Goal: Information Seeking & Learning: Learn about a topic

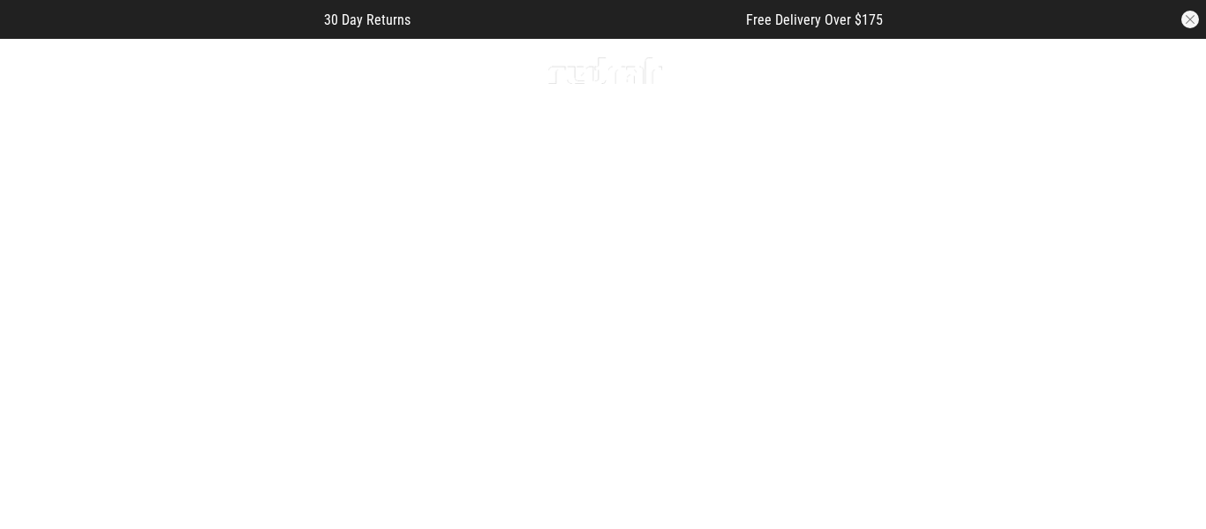
scroll to position [16, 0]
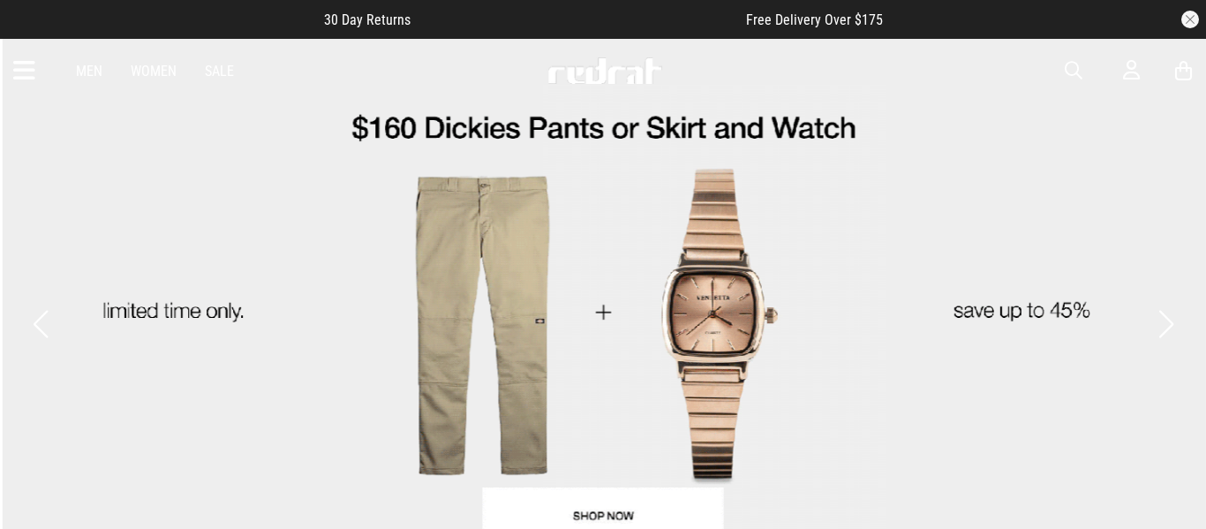
click at [1165, 306] on button "Next slide" at bounding box center [1165, 323] width 24 height 39
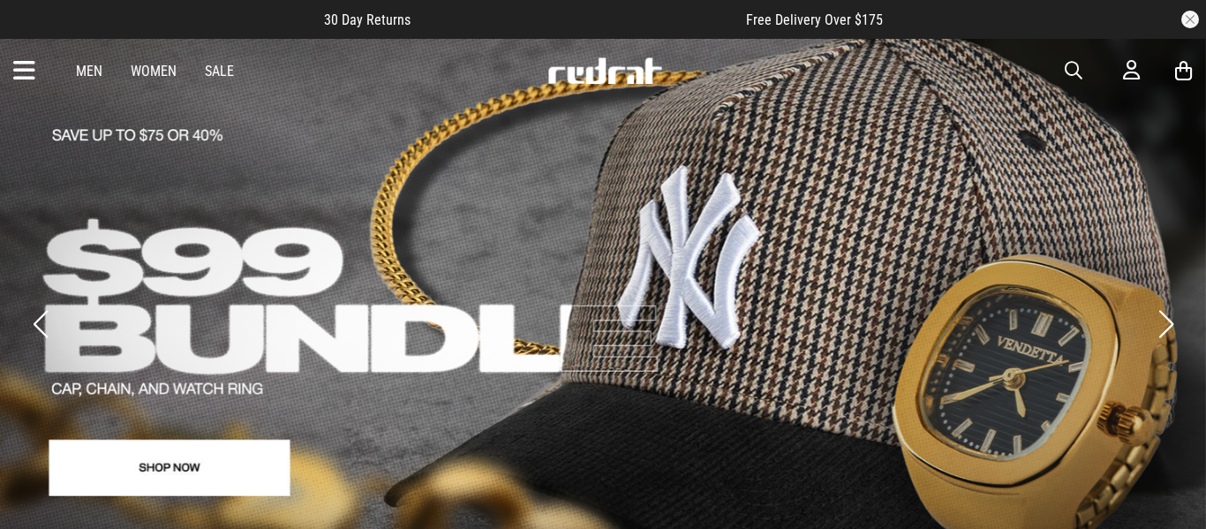
click at [1165, 306] on button "Next slide" at bounding box center [1165, 323] width 24 height 39
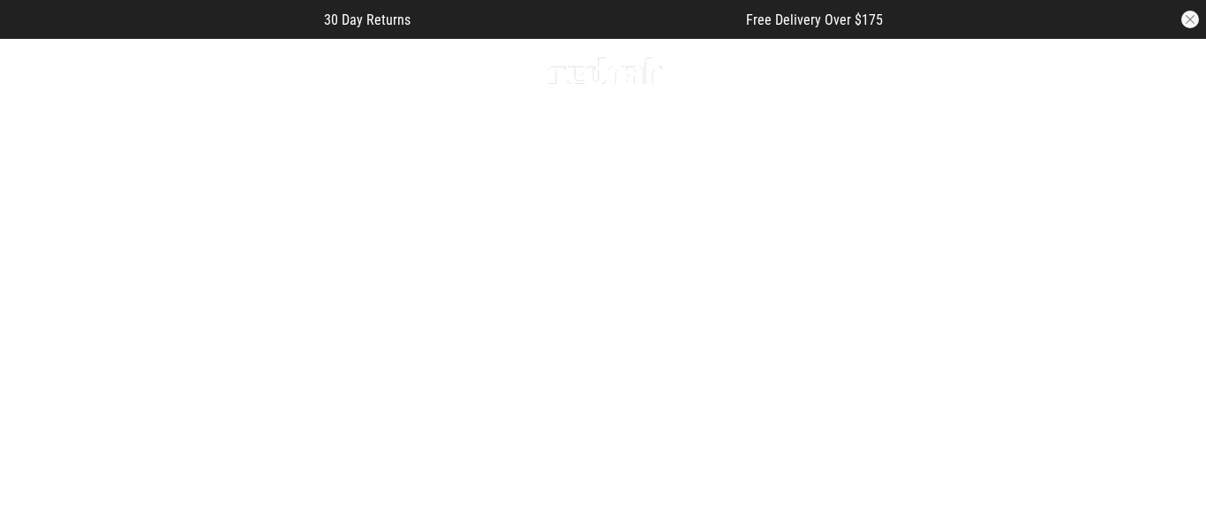
click at [1165, 306] on button "Next slide" at bounding box center [1165, 323] width 24 height 39
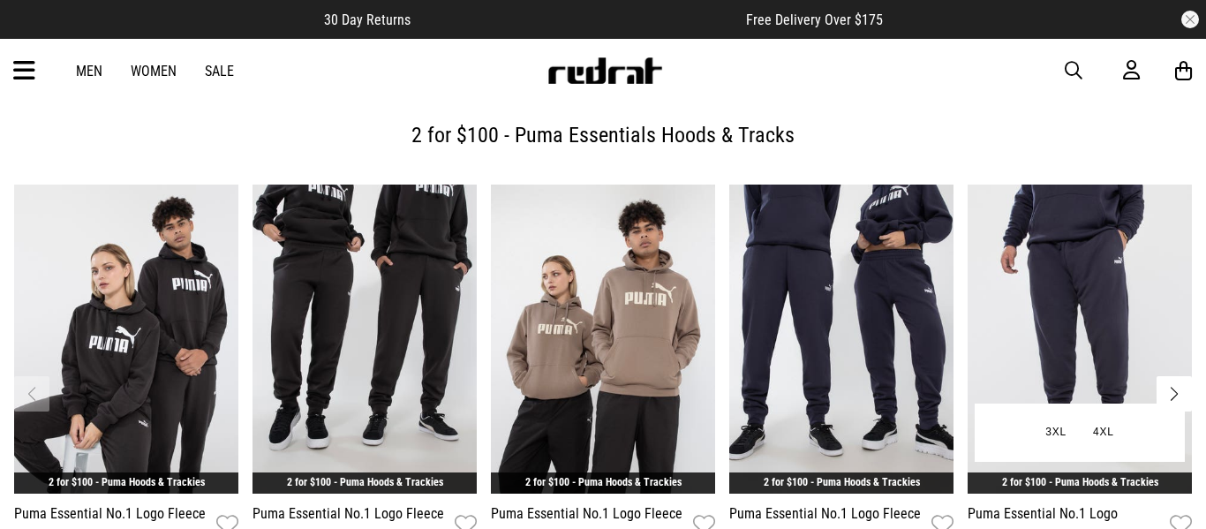
scroll to position [567, 0]
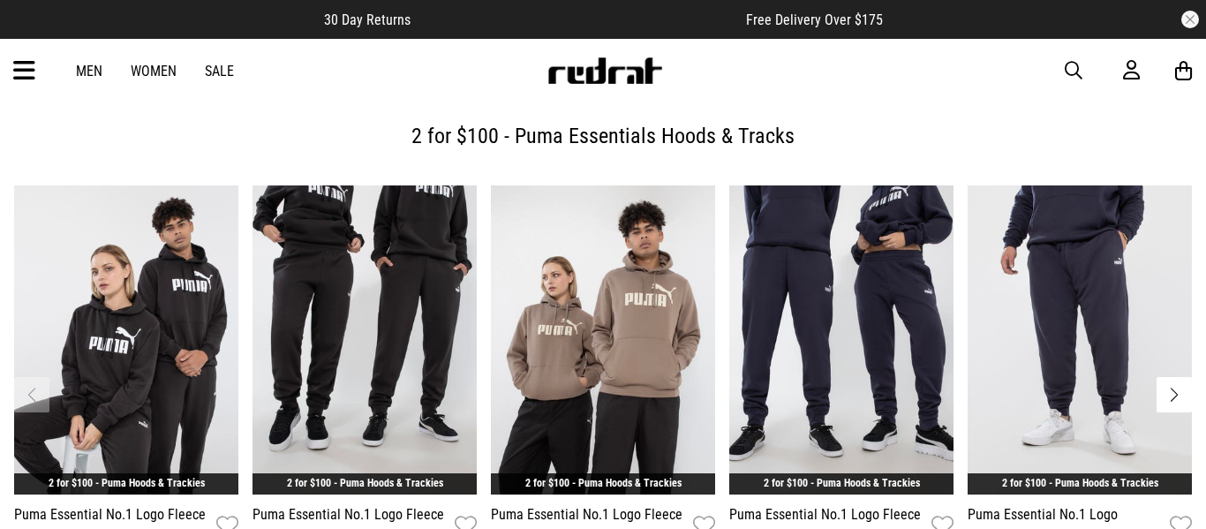
click at [1173, 377] on button "Next slide" at bounding box center [1173, 394] width 35 height 35
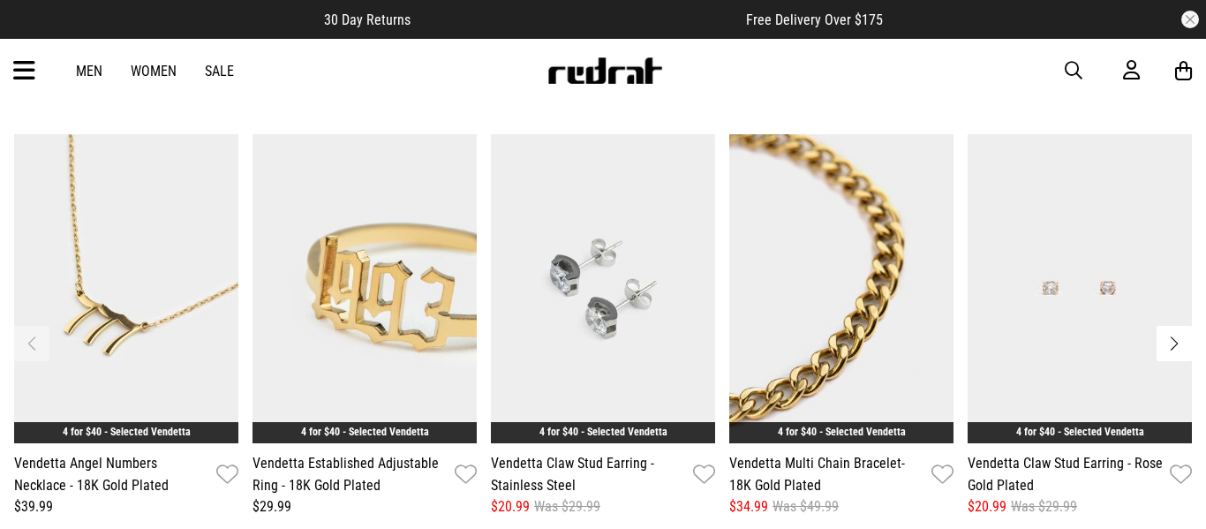
scroll to position [2138, 0]
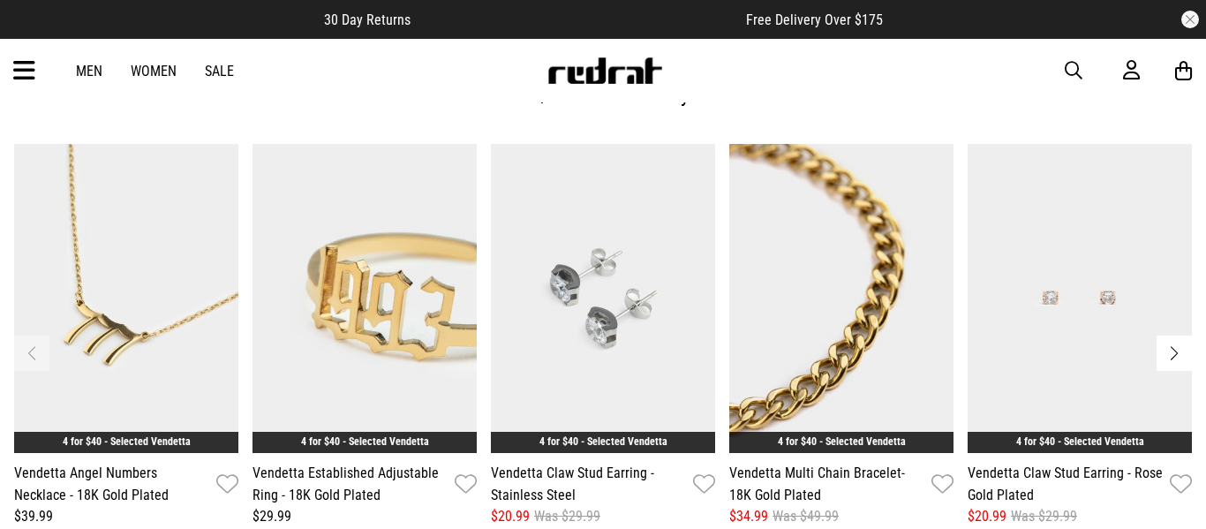
click at [1174, 335] on button "Next slide" at bounding box center [1173, 352] width 35 height 35
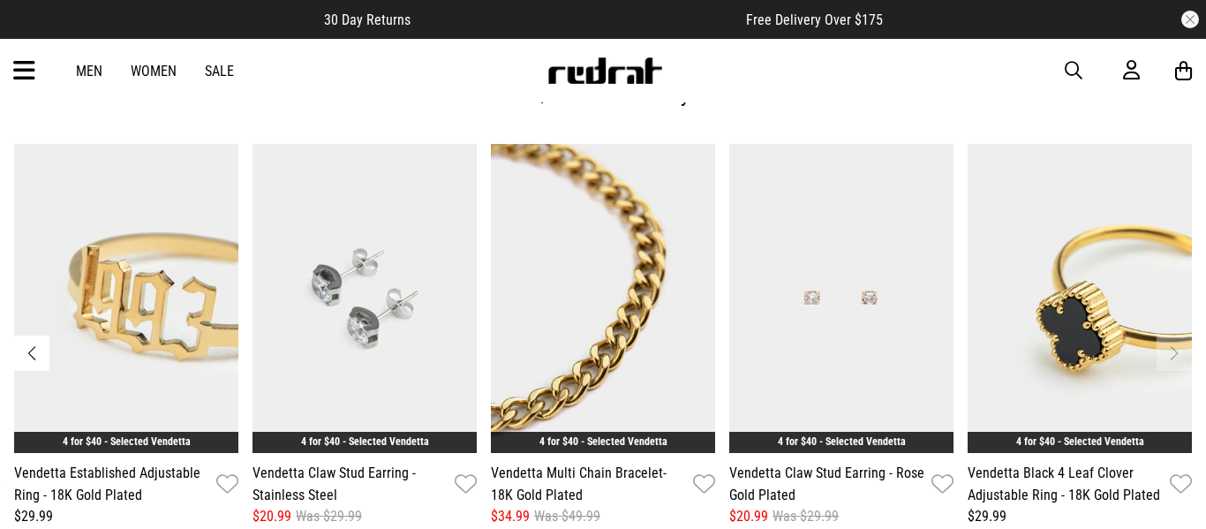
click at [33, 335] on button "Previous slide" at bounding box center [31, 352] width 35 height 35
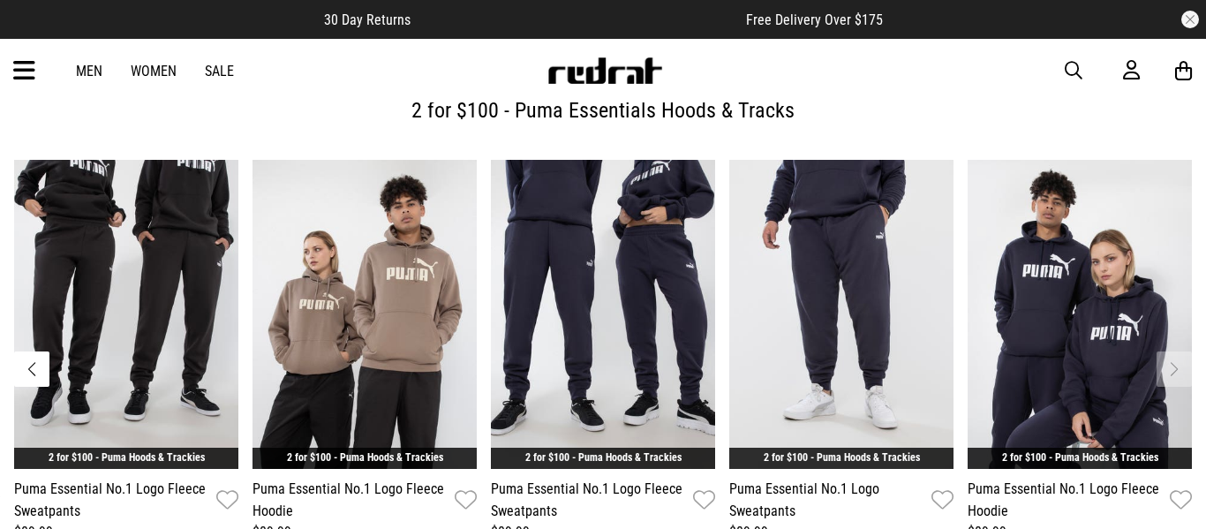
scroll to position [592, 0]
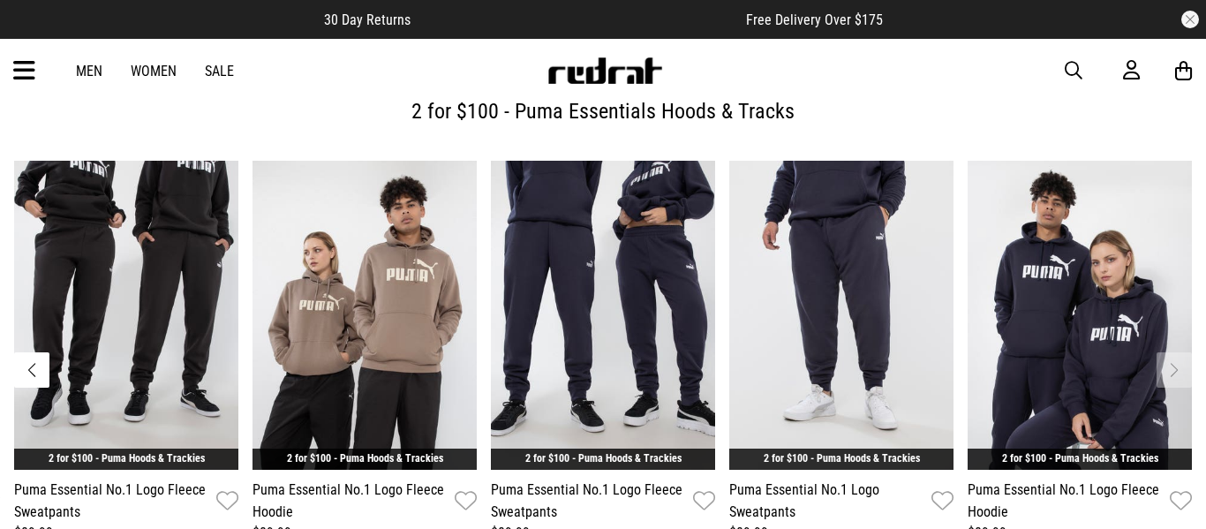
click at [21, 76] on icon at bounding box center [24, 70] width 22 height 29
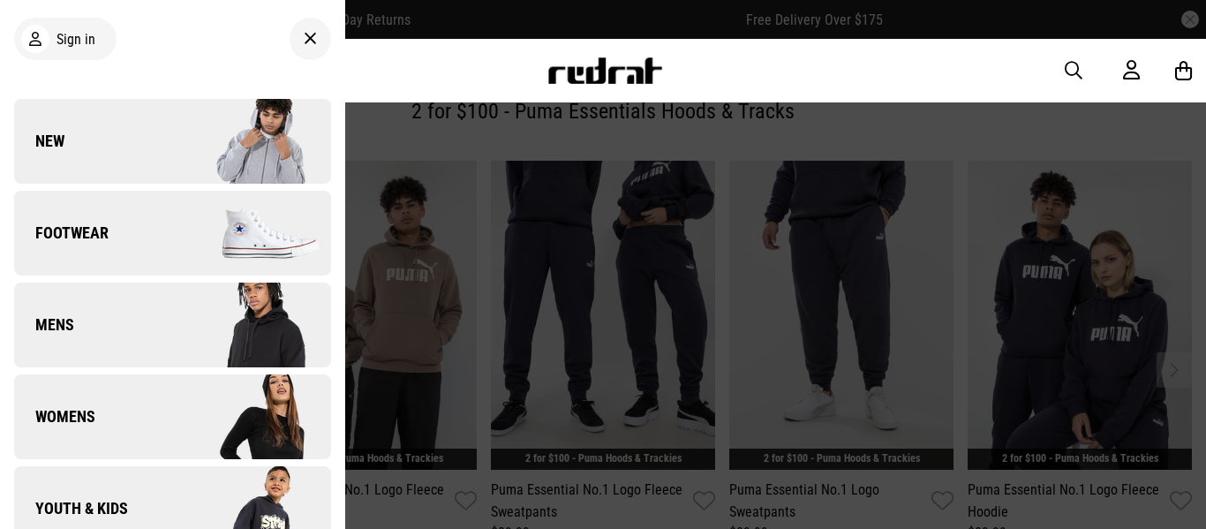
click at [134, 148] on link "New" at bounding box center [172, 141] width 317 height 85
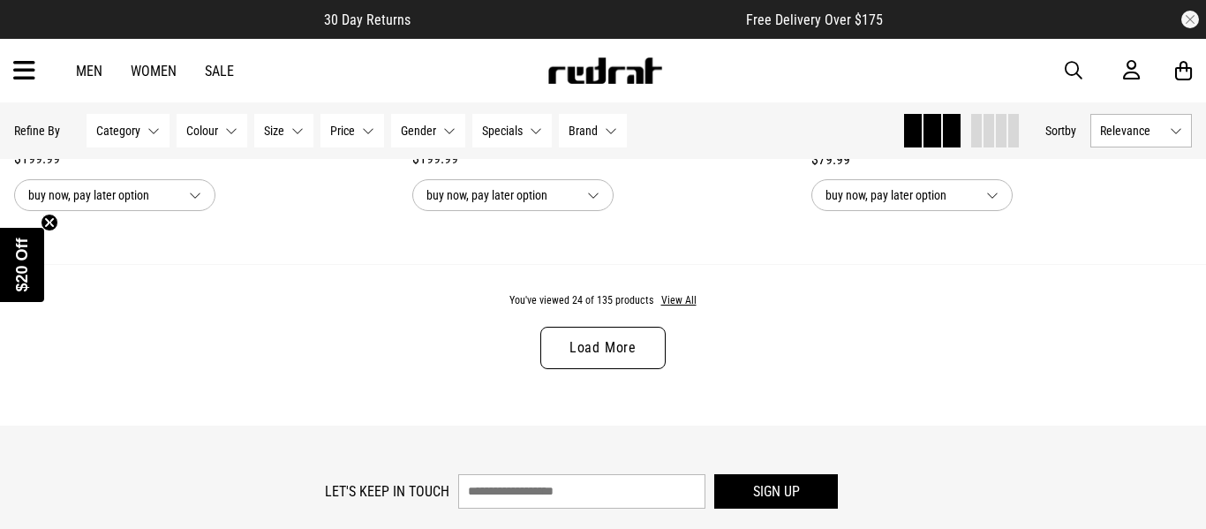
scroll to position [5402, 0]
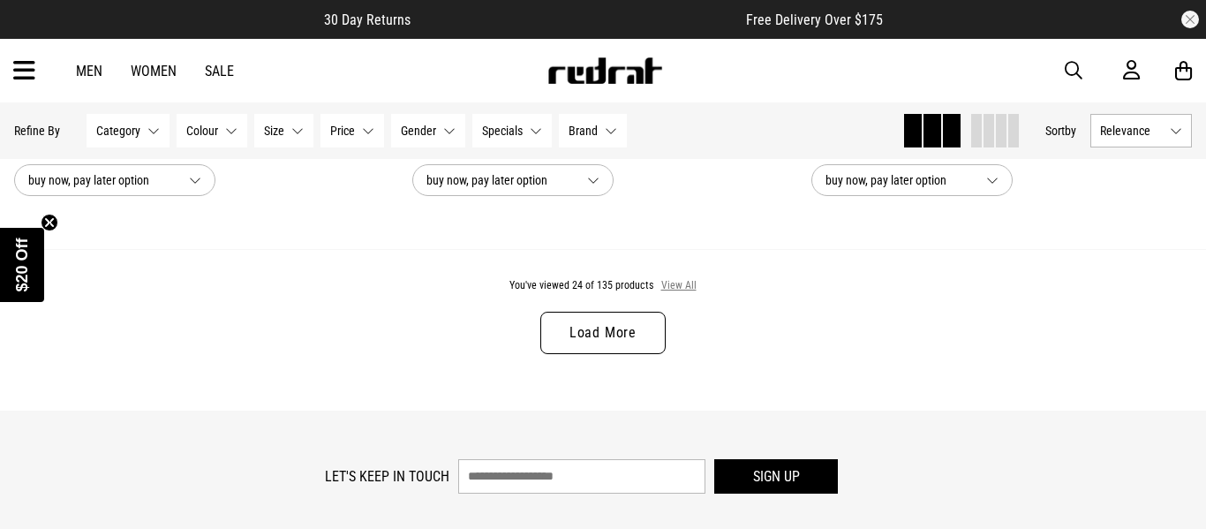
click at [671, 284] on button "View All" at bounding box center [678, 286] width 37 height 16
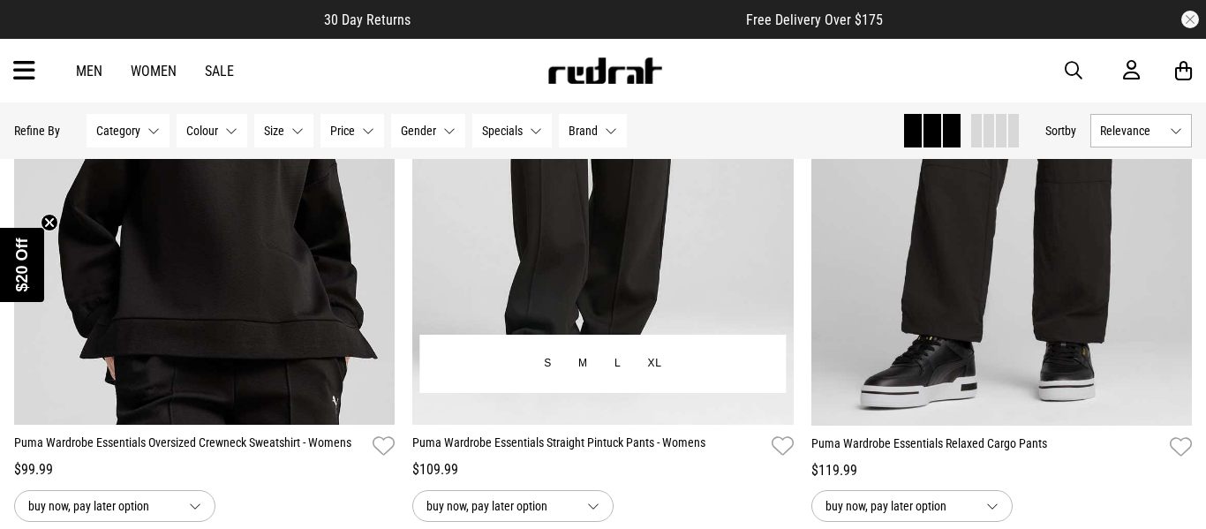
scroll to position [16391, 0]
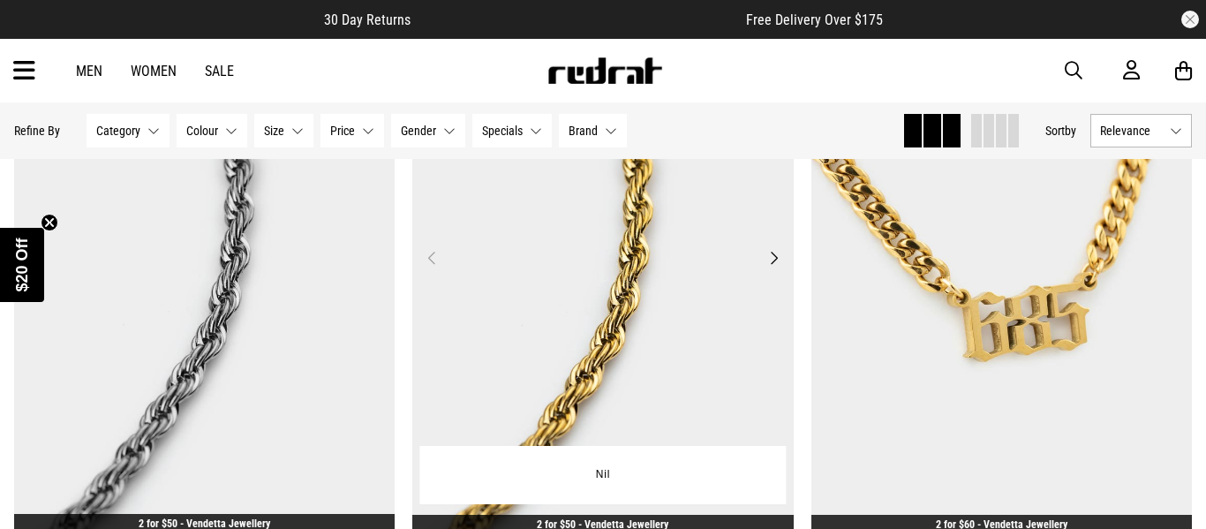
scroll to position [20938, 0]
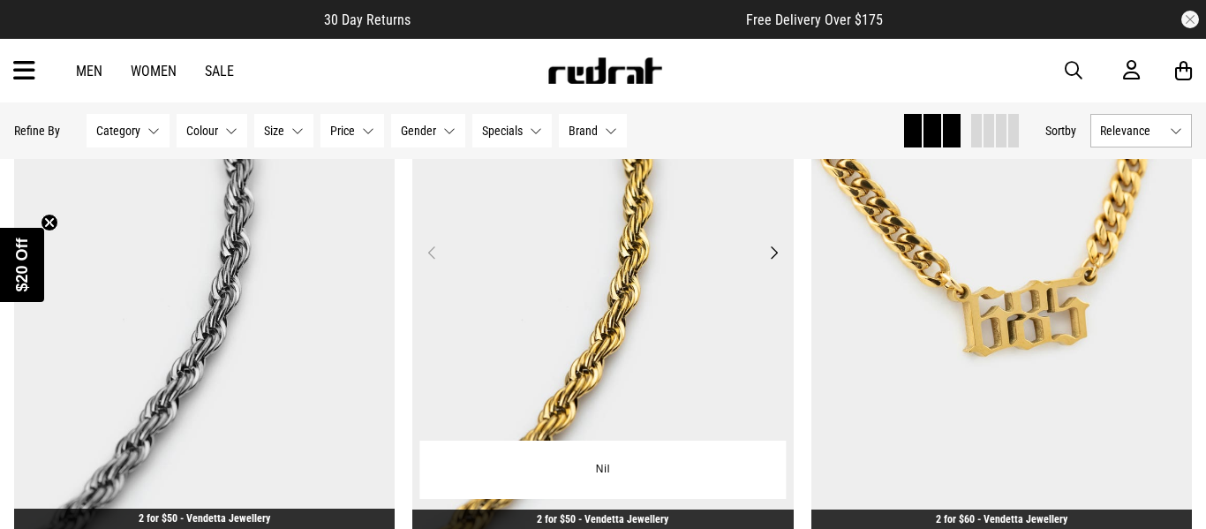
click at [770, 252] on button "Next" at bounding box center [773, 252] width 22 height 21
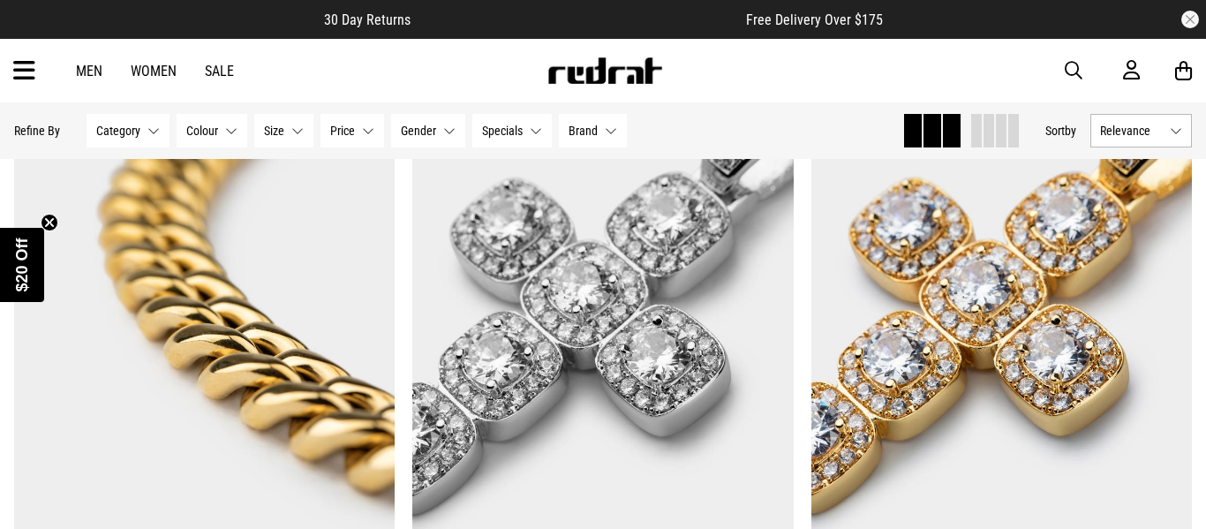
scroll to position [23567, 0]
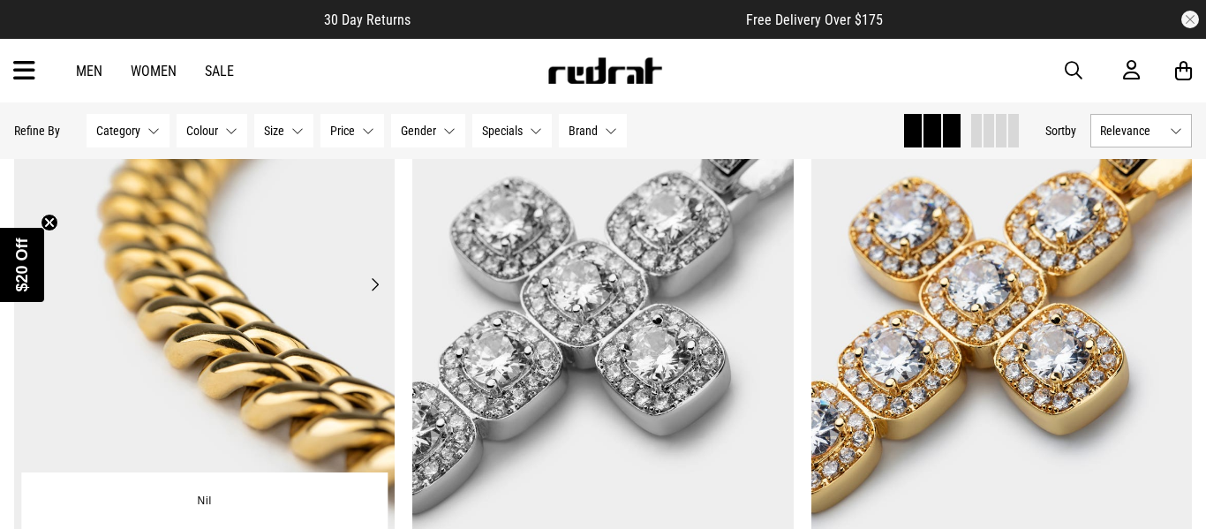
click at [376, 280] on button "Next" at bounding box center [375, 284] width 22 height 21
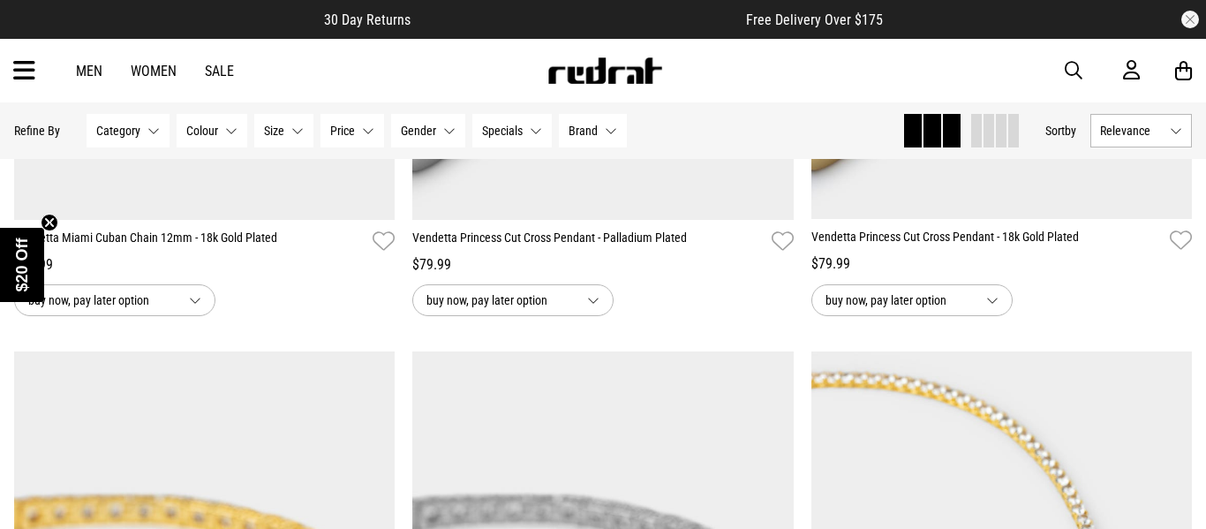
scroll to position [23907, 0]
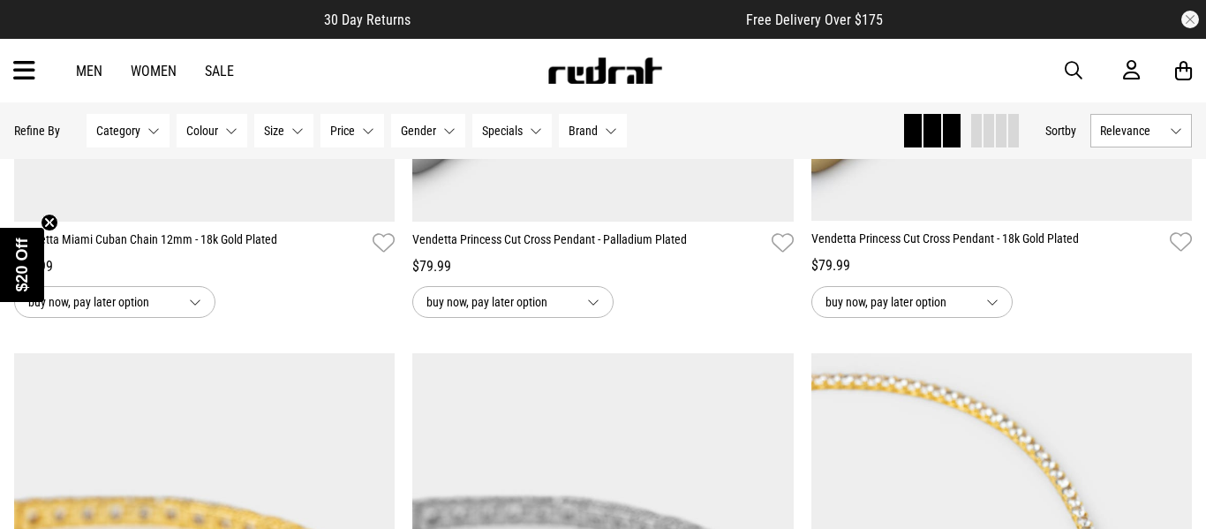
click at [49, 214] on circle "Close teaser" at bounding box center [49, 222] width 17 height 17
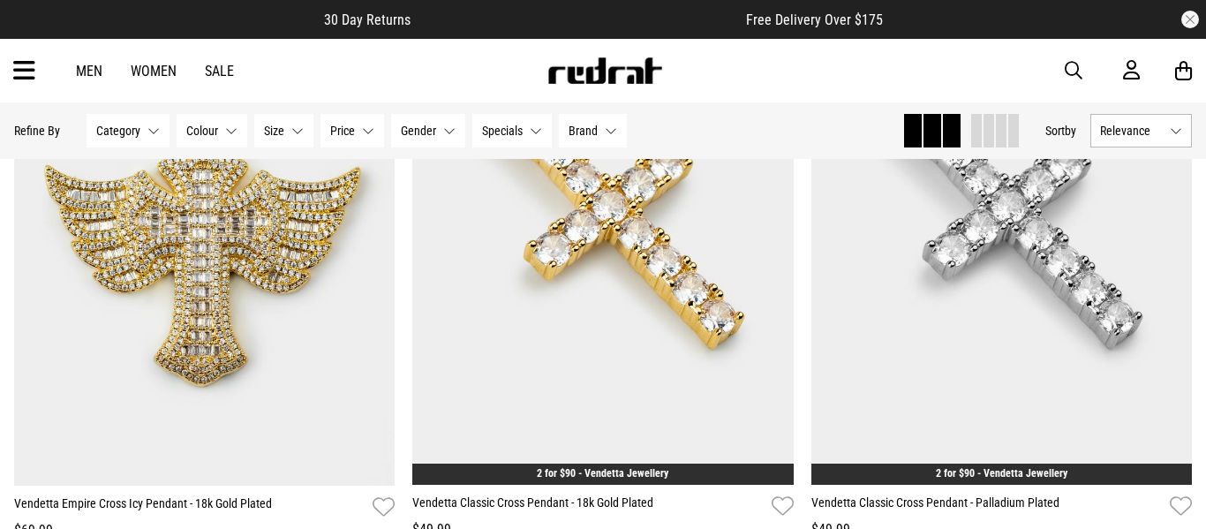
scroll to position [26300, 0]
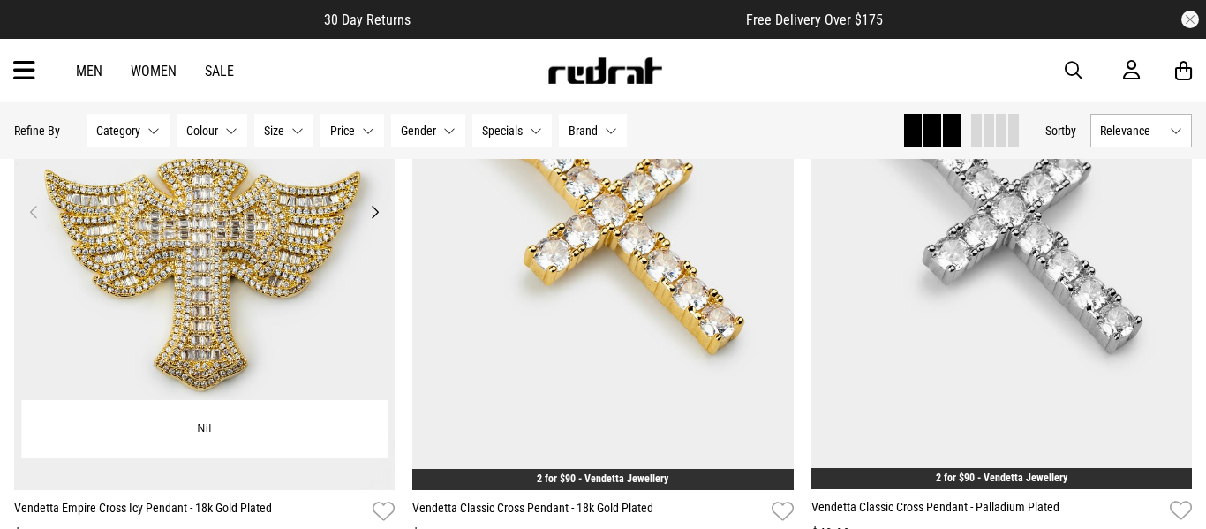
click at [372, 217] on button "Next" at bounding box center [375, 211] width 22 height 21
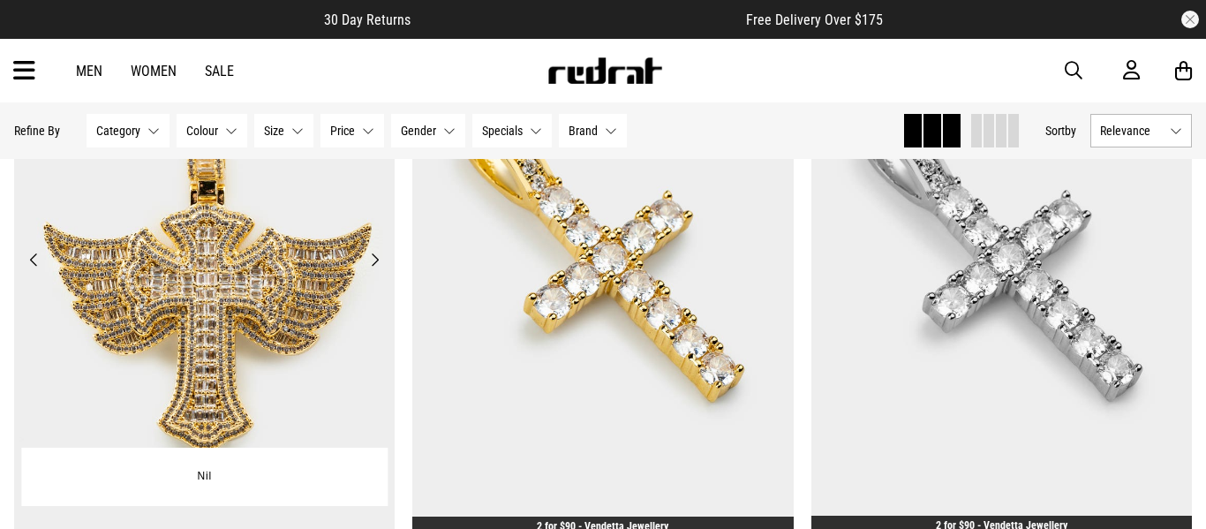
scroll to position [26243, 0]
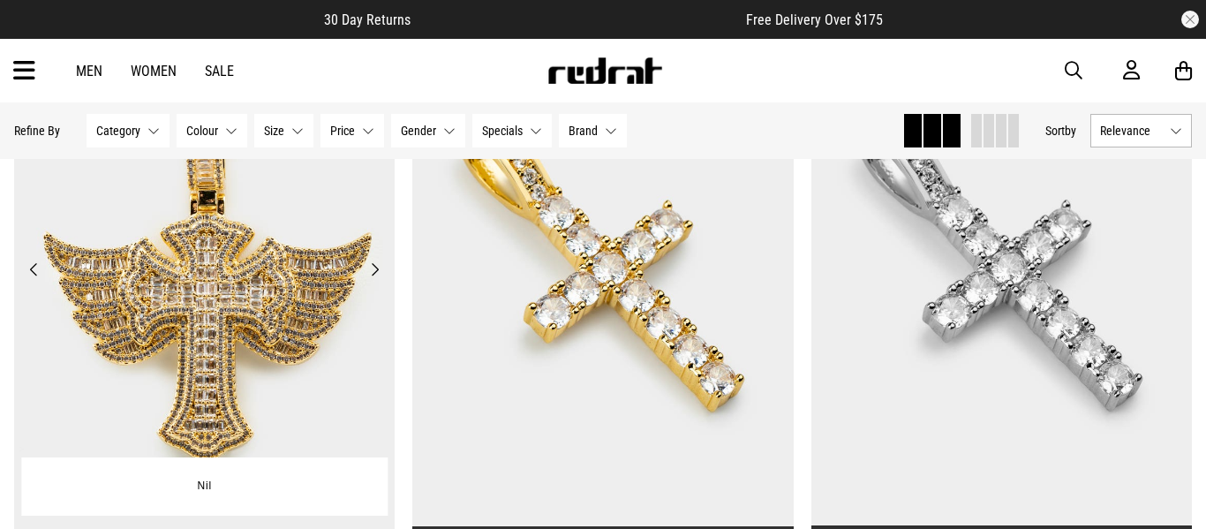
click at [375, 273] on button "Next" at bounding box center [375, 269] width 22 height 21
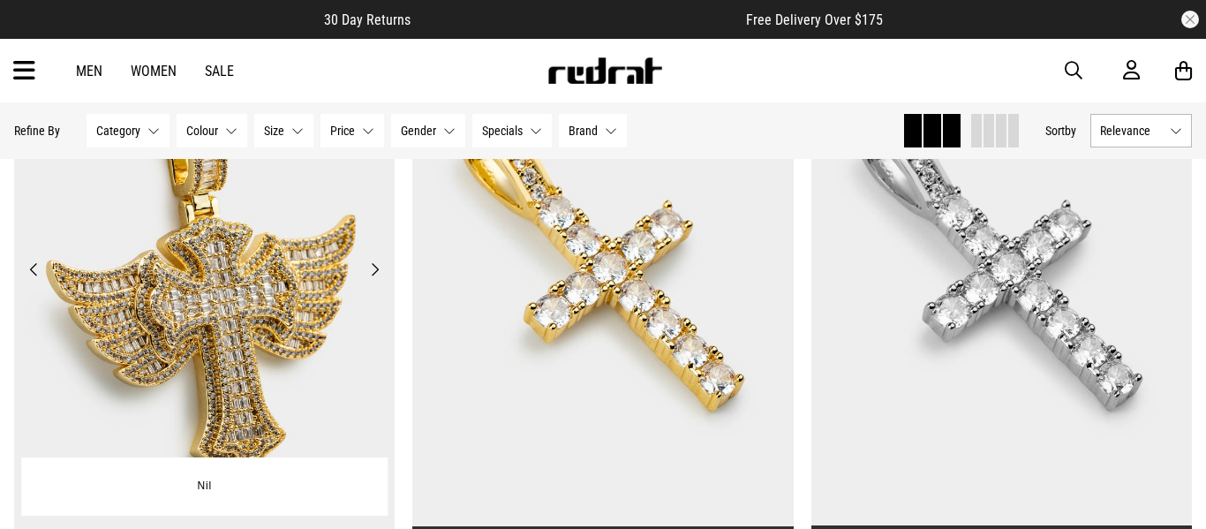
click at [375, 273] on button "Next" at bounding box center [375, 269] width 22 height 21
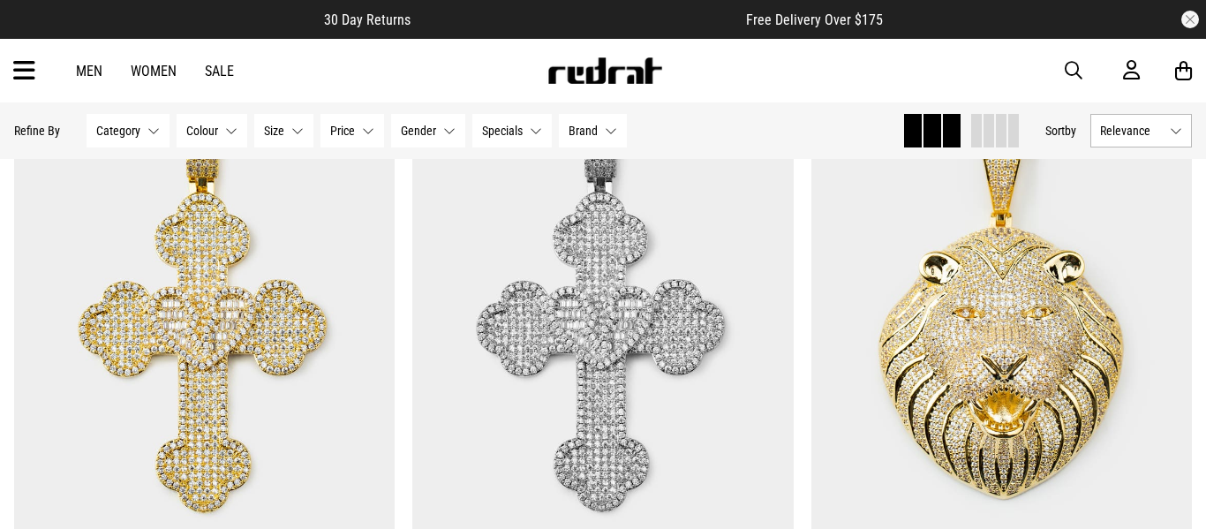
scroll to position [25519, 0]
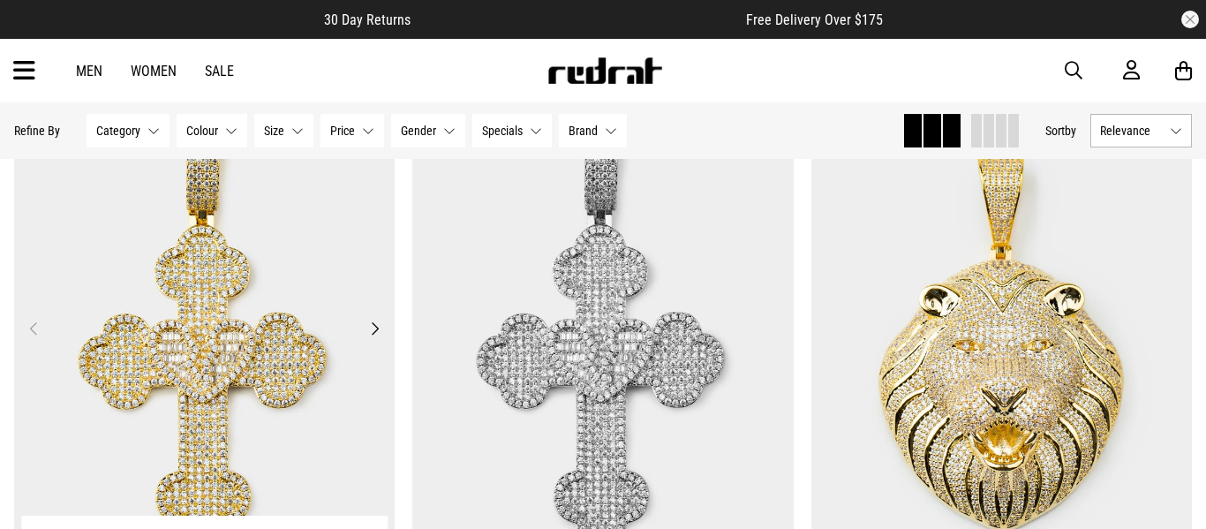
click at [372, 326] on button "Next" at bounding box center [375, 328] width 22 height 21
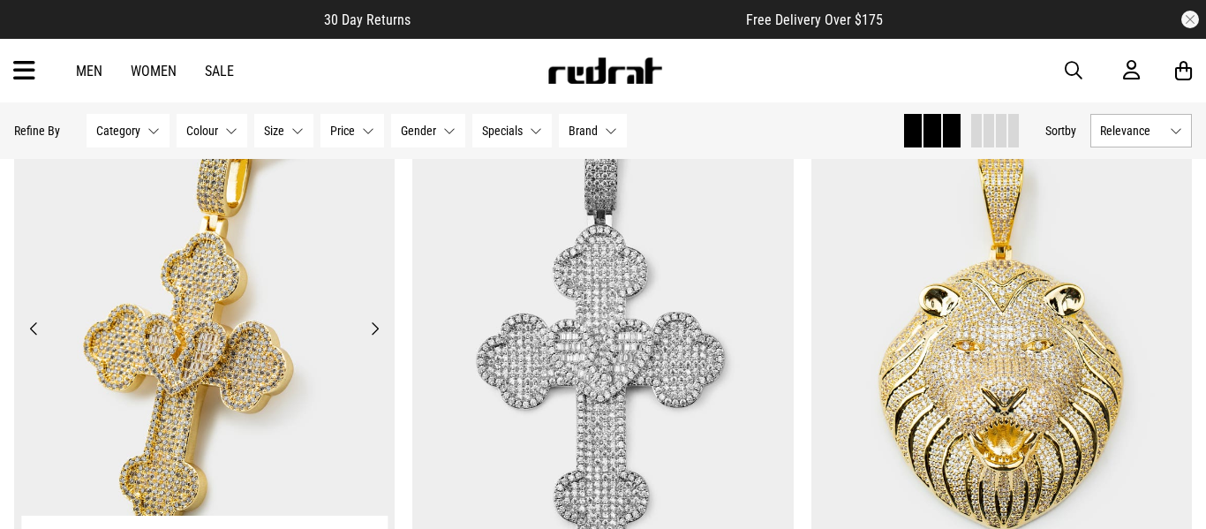
click at [372, 321] on button "Next" at bounding box center [375, 328] width 22 height 21
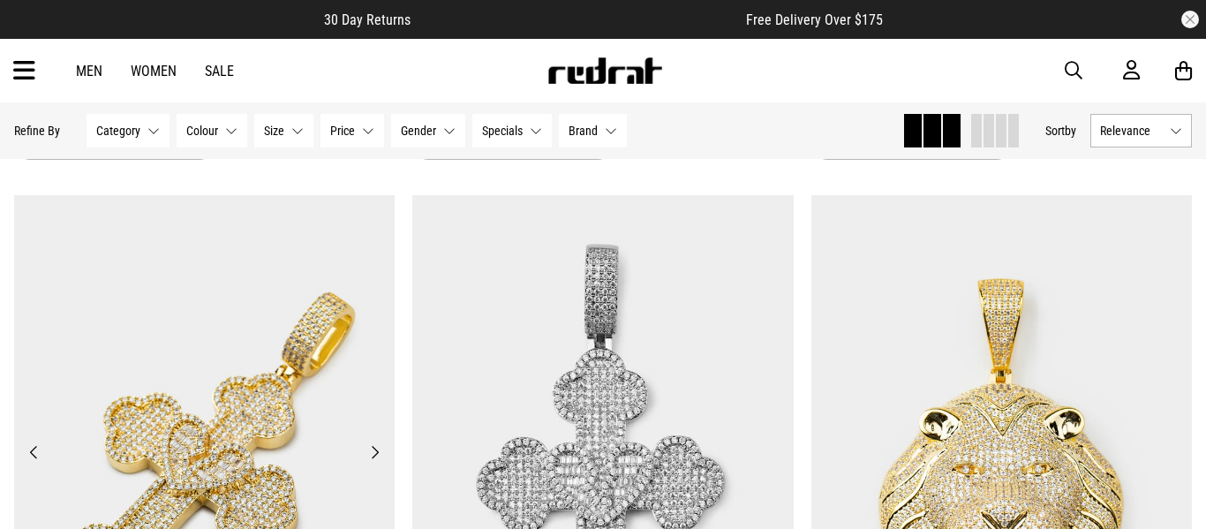
scroll to position [25396, 0]
click at [35, 447] on button "Previous" at bounding box center [34, 450] width 22 height 21
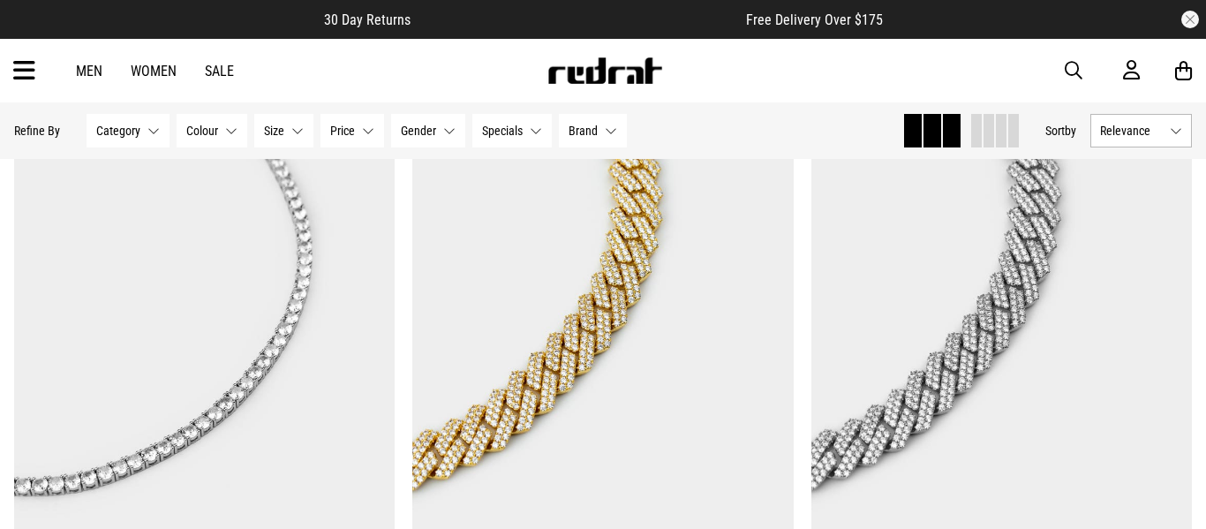
scroll to position [24907, 0]
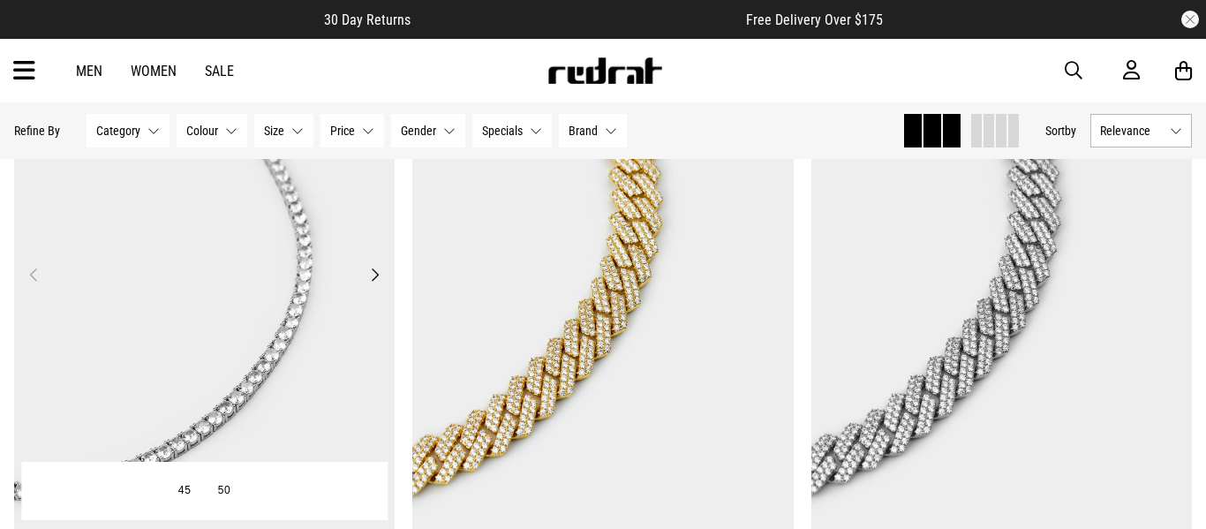
click at [377, 272] on button "Next" at bounding box center [375, 274] width 22 height 21
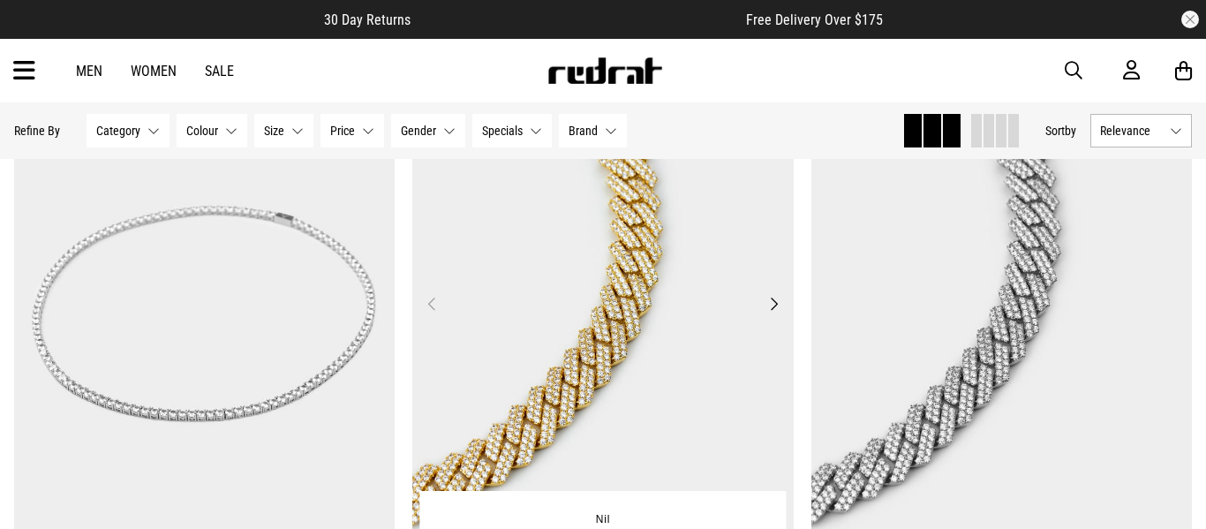
scroll to position [24879, 0]
click at [776, 312] on button "Next" at bounding box center [773, 302] width 22 height 21
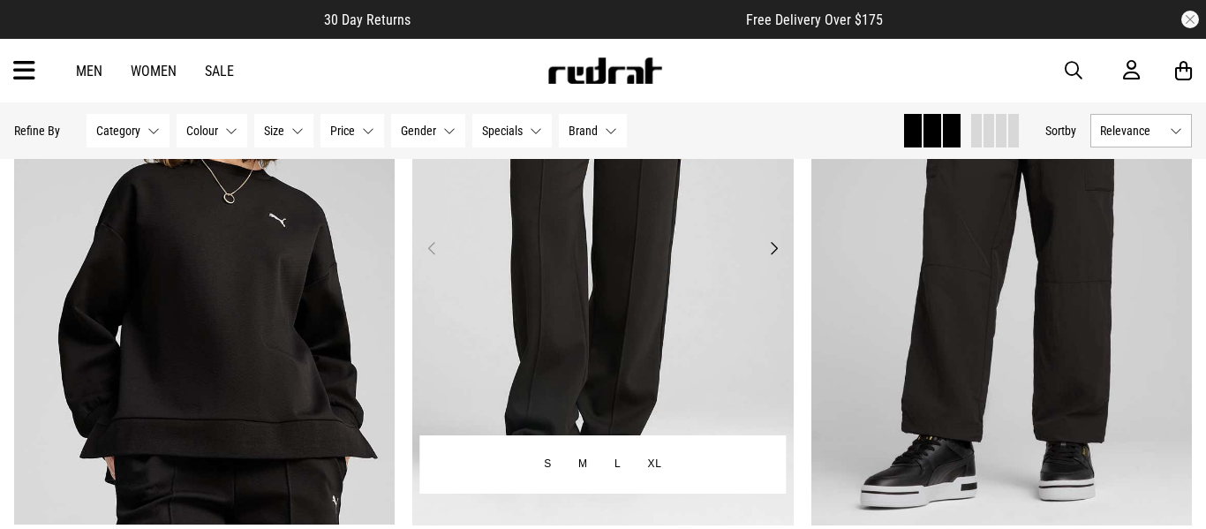
scroll to position [16280, 0]
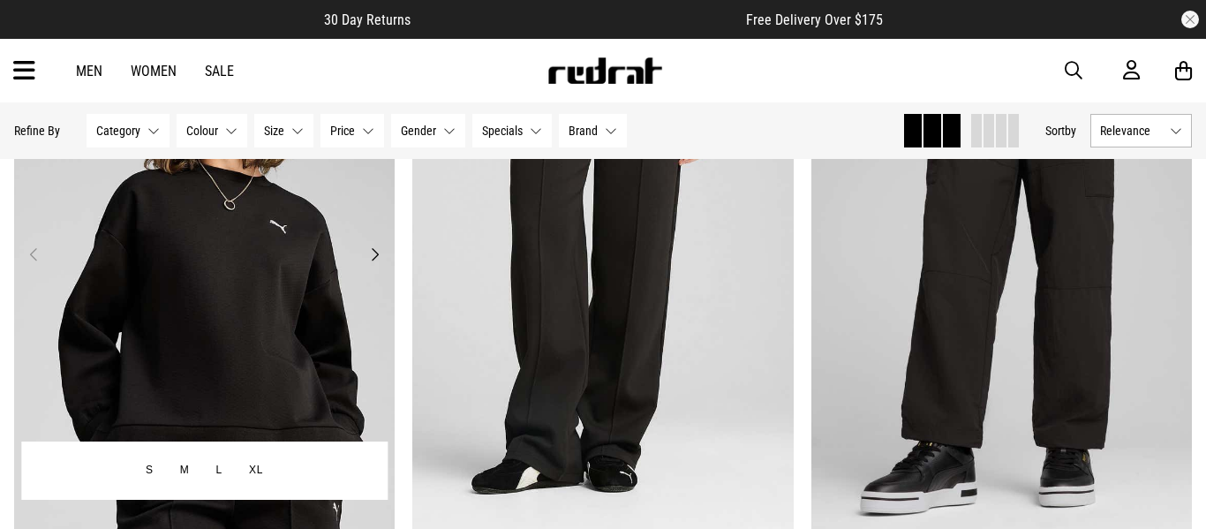
click at [377, 256] on button "Next" at bounding box center [375, 254] width 22 height 21
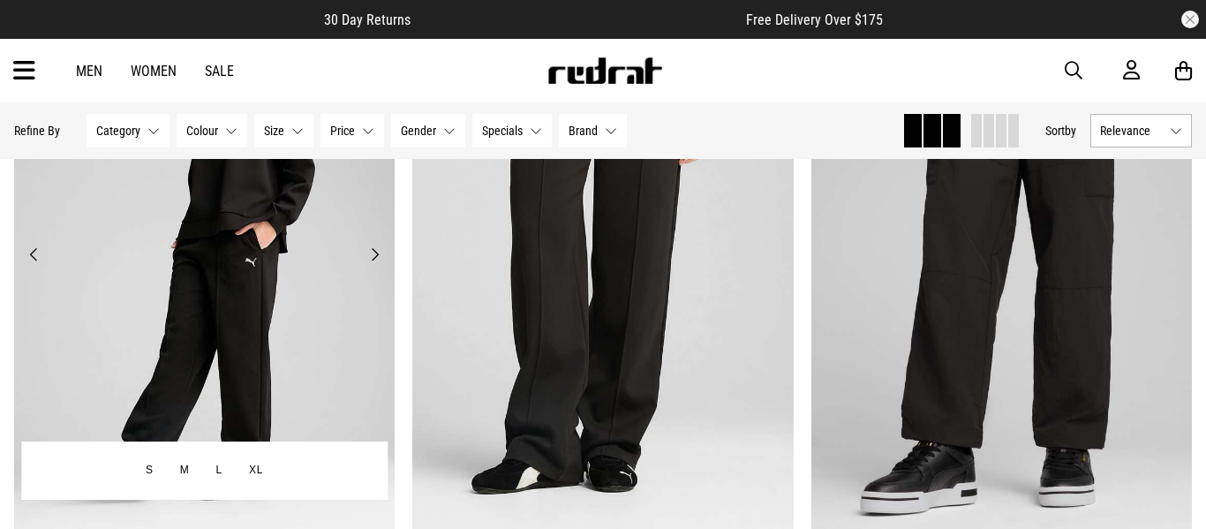
click at [377, 256] on button "Next" at bounding box center [375, 254] width 22 height 21
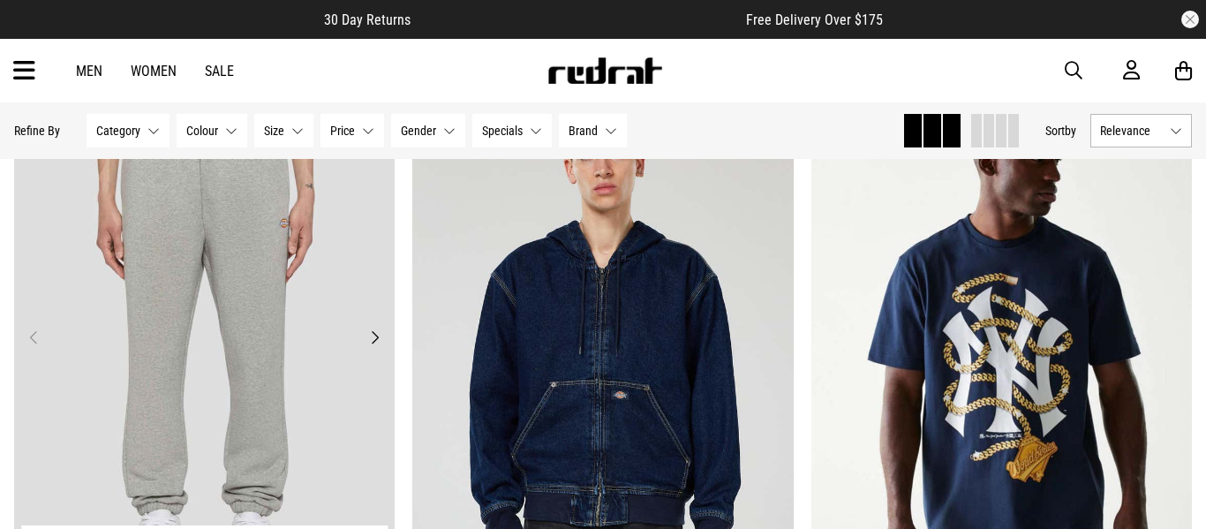
scroll to position [233, 0]
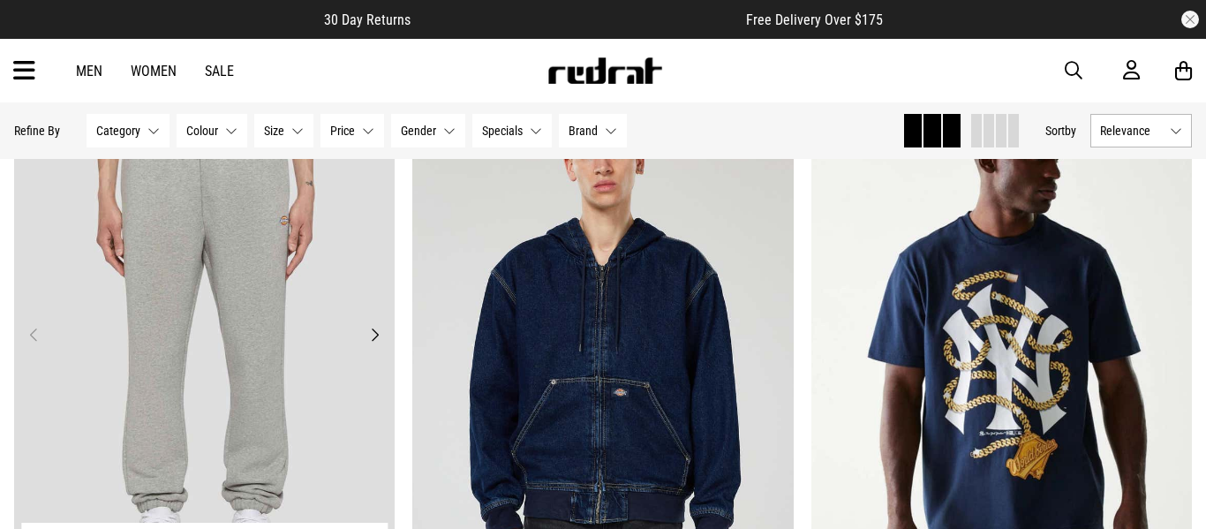
click at [379, 334] on button "Next" at bounding box center [375, 334] width 22 height 21
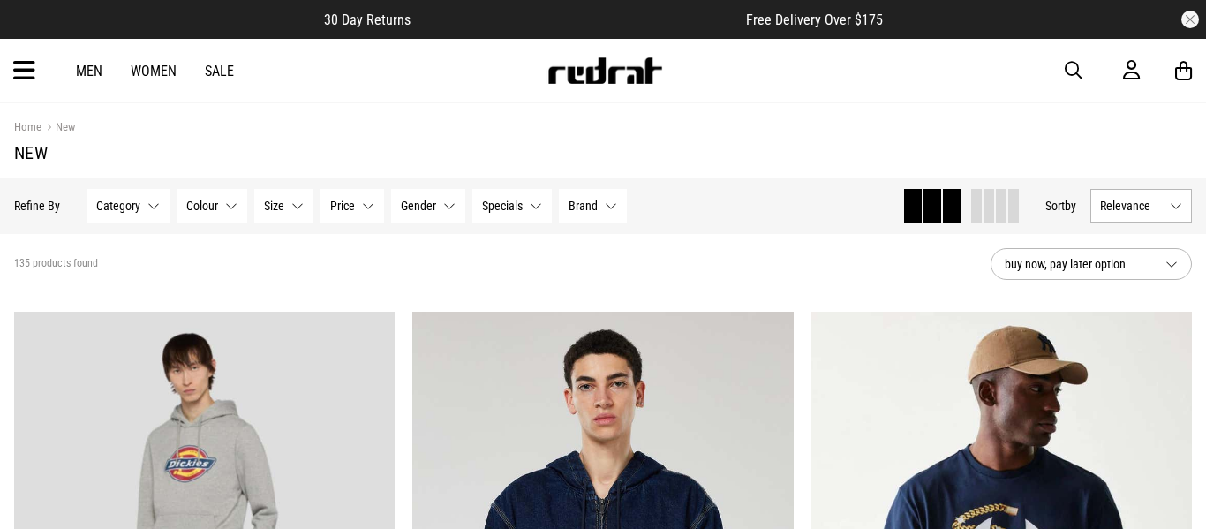
click at [87, 68] on link "Men" at bounding box center [89, 71] width 26 height 17
